Goal: Task Accomplishment & Management: Use online tool/utility

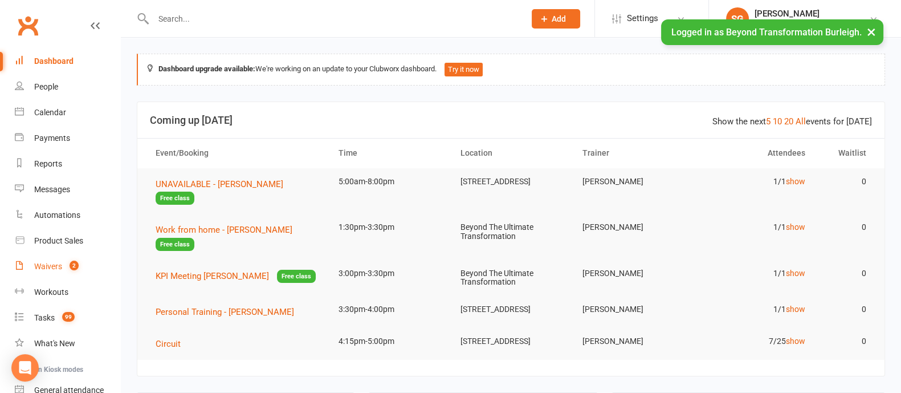
click at [42, 268] on div "Waivers" at bounding box center [48, 266] width 28 height 9
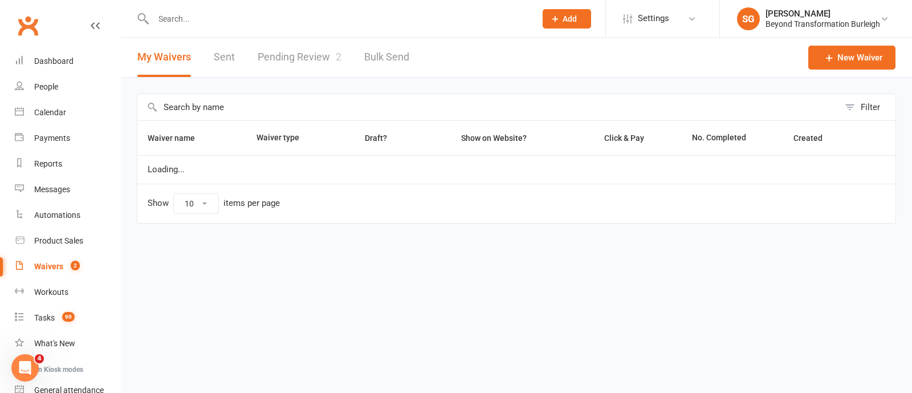
select select "100"
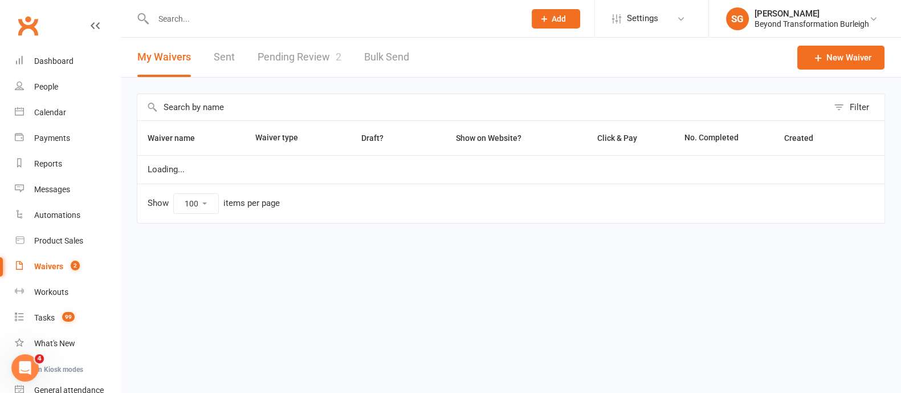
click at [308, 47] on link "Pending Review 2" at bounding box center [300, 57] width 84 height 39
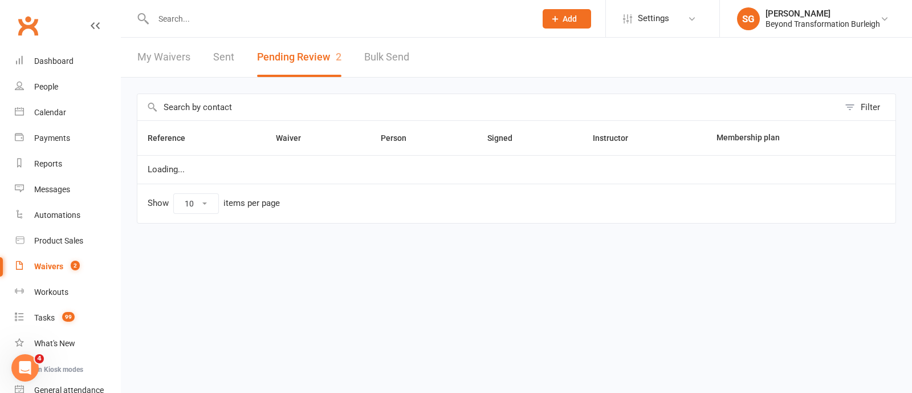
select select "50"
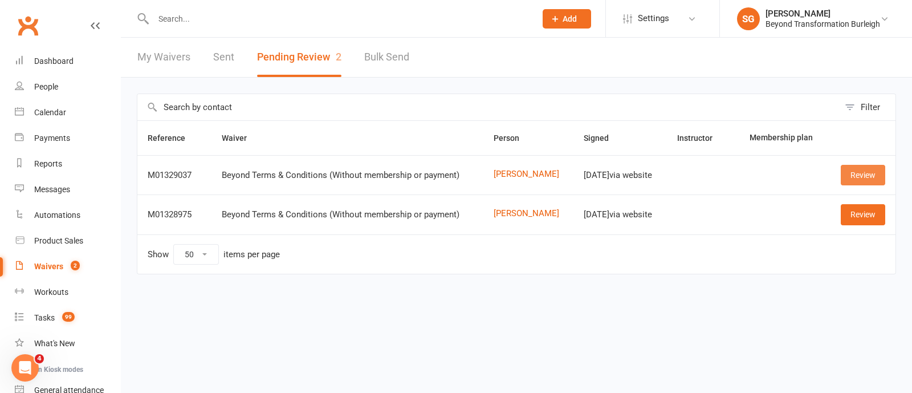
click at [867, 172] on link "Review" at bounding box center [863, 175] width 44 height 21
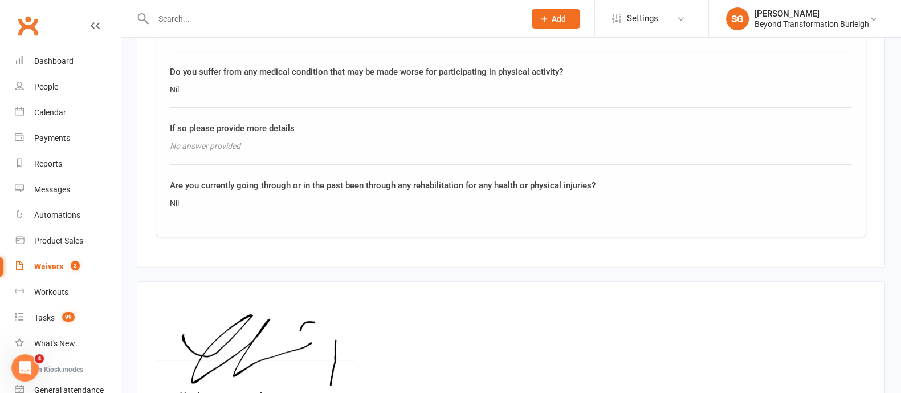
scroll to position [819, 0]
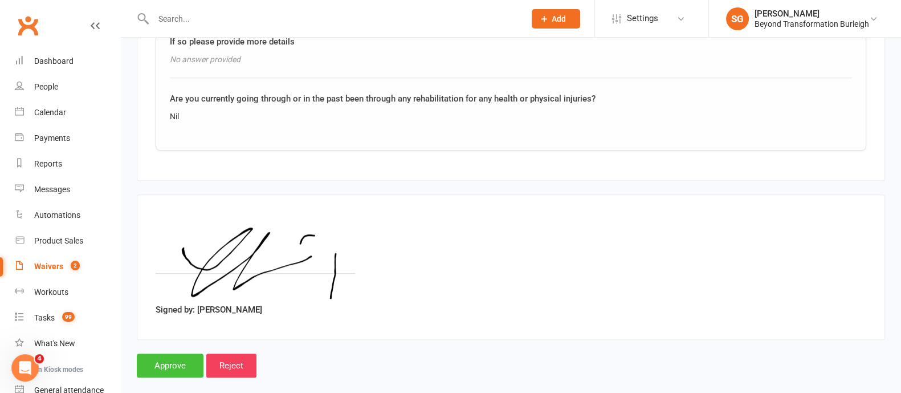
click at [164, 354] on input "Approve" at bounding box center [170, 366] width 67 height 24
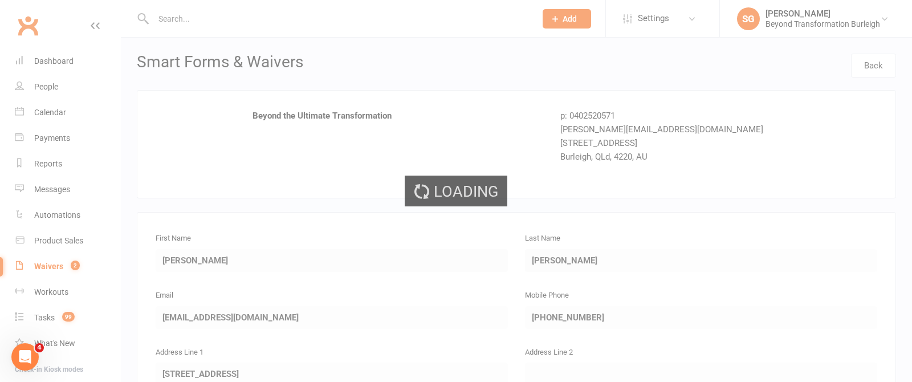
select select "50"
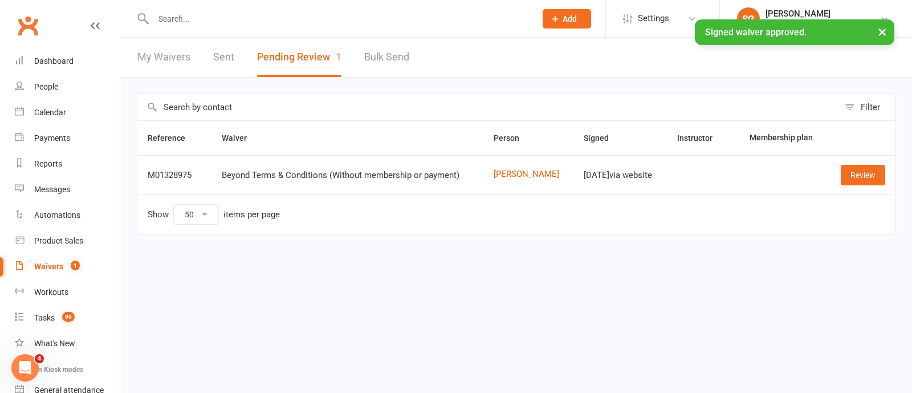
click at [860, 161] on td "Review" at bounding box center [861, 174] width 68 height 39
click at [859, 172] on link "Review" at bounding box center [863, 175] width 44 height 21
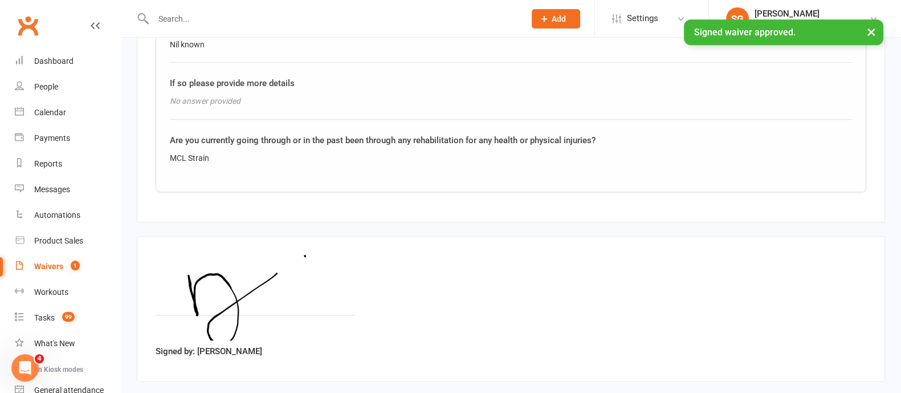
scroll to position [819, 0]
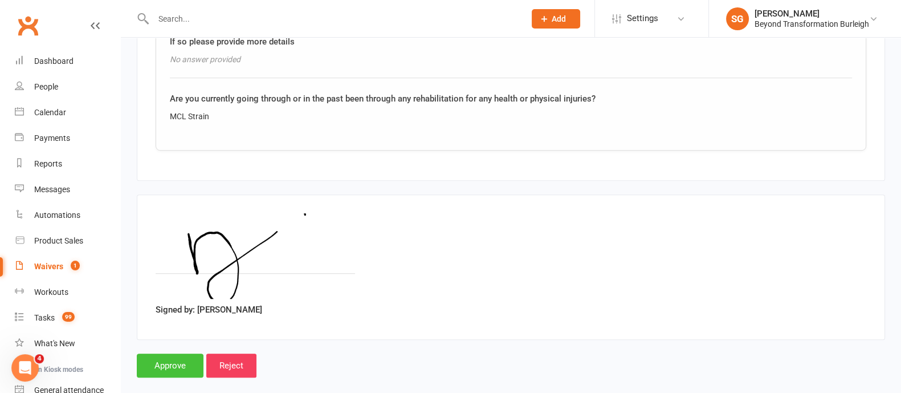
click at [169, 354] on input "Approve" at bounding box center [170, 366] width 67 height 24
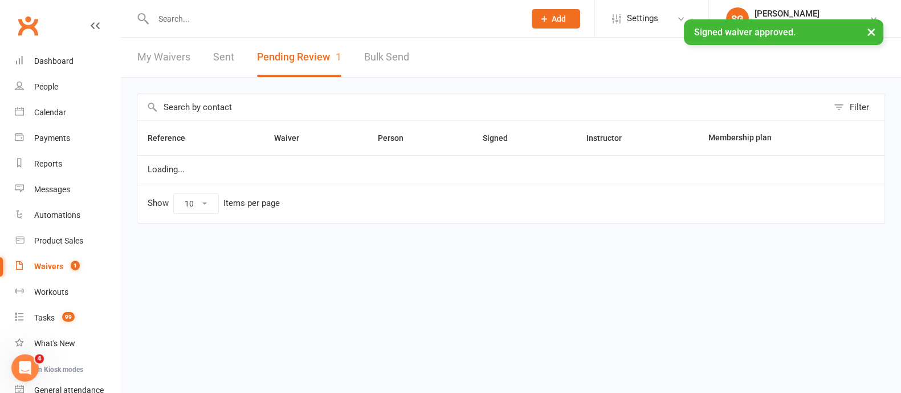
select select "50"
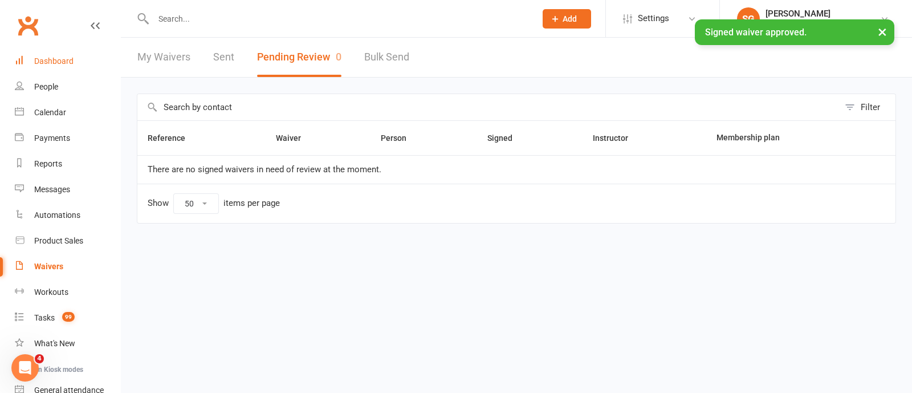
click at [62, 67] on link "Dashboard" at bounding box center [67, 61] width 105 height 26
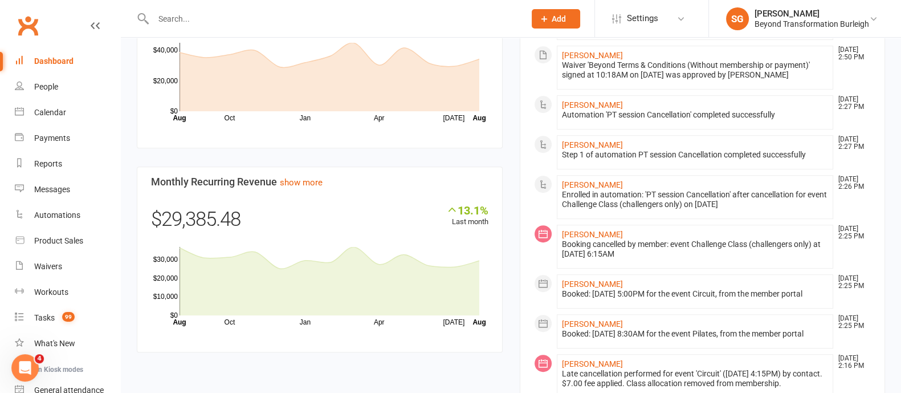
scroll to position [713, 0]
